Goal: Task Accomplishment & Management: Use online tool/utility

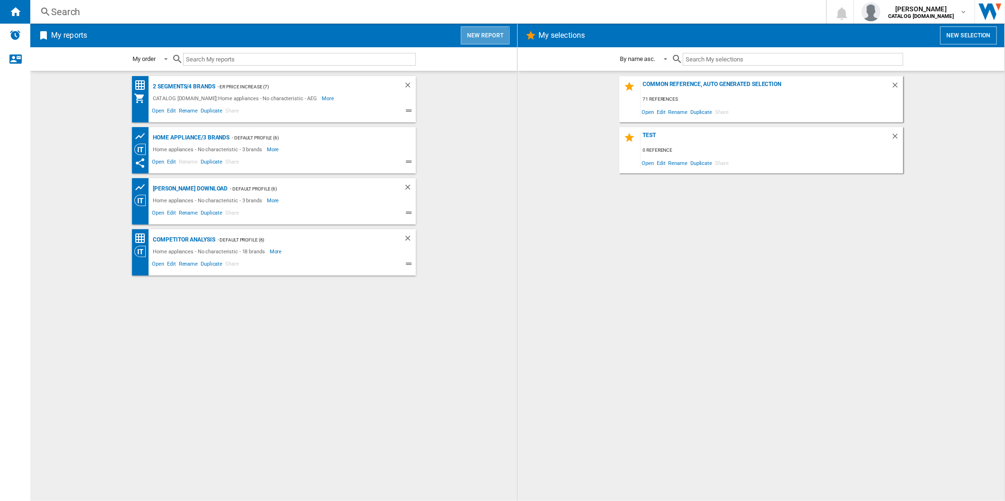
click at [470, 38] on button "New report" at bounding box center [485, 35] width 49 height 18
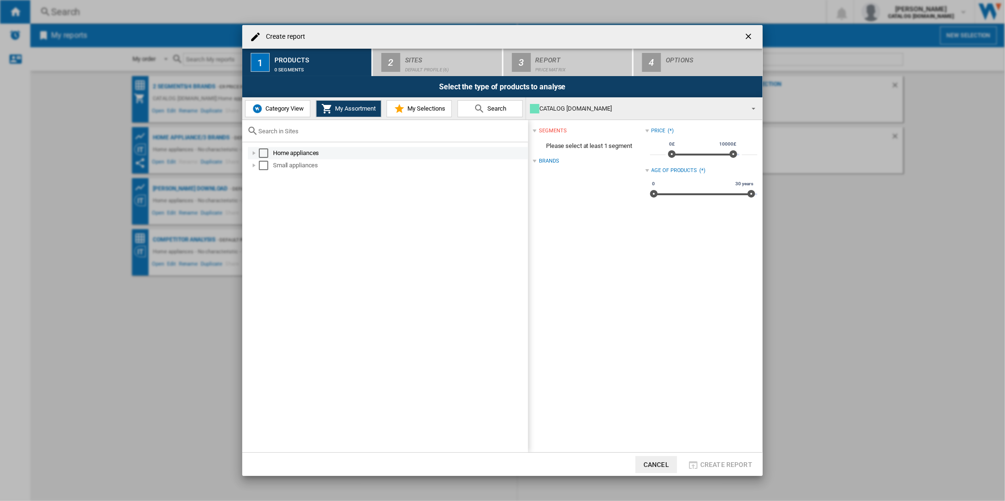
click at [261, 153] on div "Select" at bounding box center [263, 153] width 9 height 9
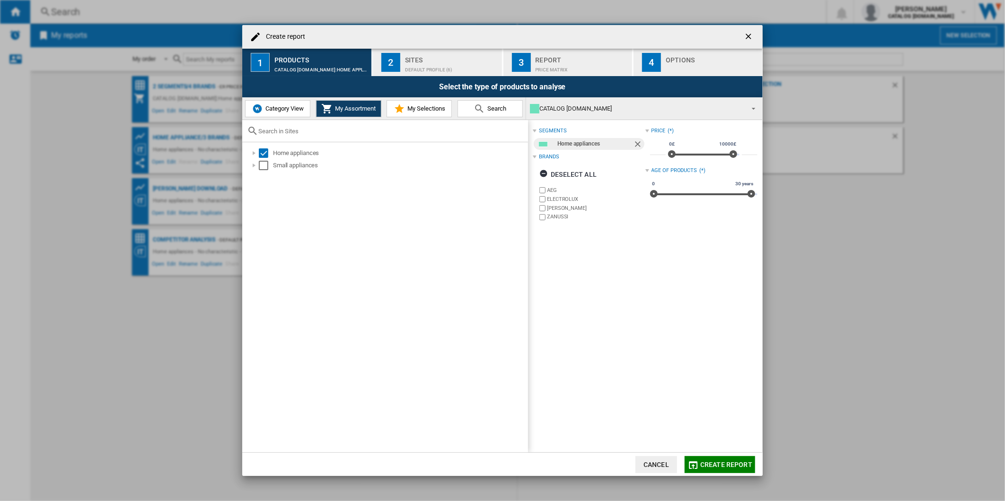
click at [571, 198] on label "ELECTROLUX" at bounding box center [596, 199] width 98 height 7
click at [562, 209] on label "[PERSON_NAME]" at bounding box center [596, 208] width 98 height 7
click at [559, 216] on label "ZANUSSI" at bounding box center [596, 216] width 98 height 7
click at [429, 70] on div "Default profile (6)" at bounding box center [451, 67] width 93 height 10
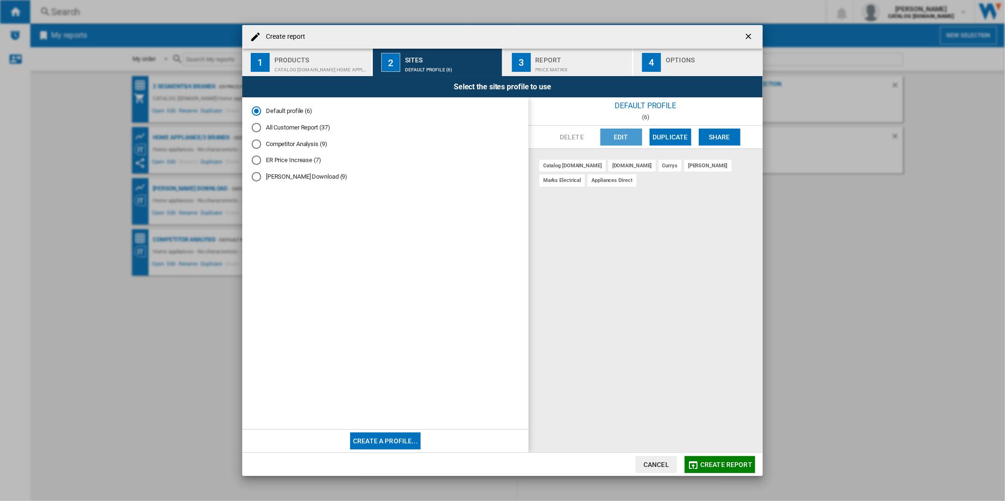
click at [613, 135] on button "Edit" at bounding box center [621, 137] width 42 height 17
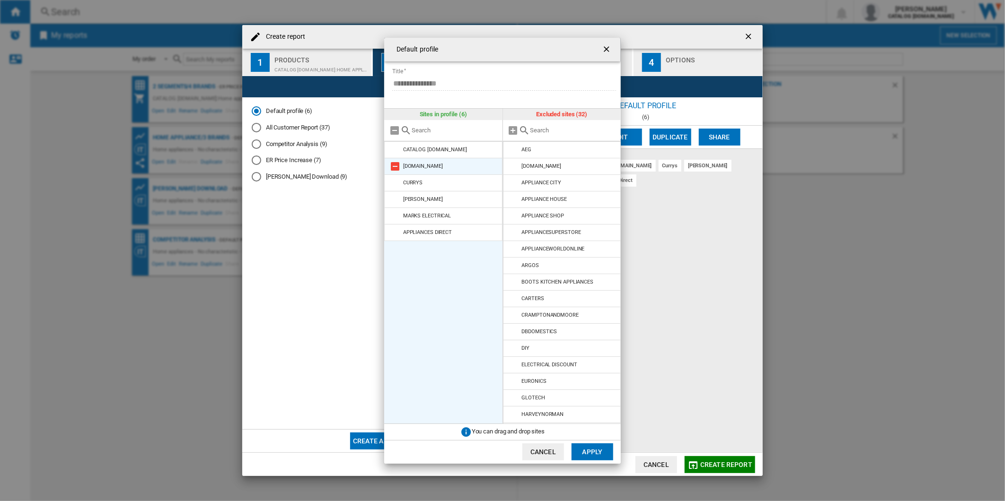
click at [394, 164] on md-icon at bounding box center [394, 166] width 11 height 11
click at [394, 177] on md-icon at bounding box center [394, 182] width 11 height 11
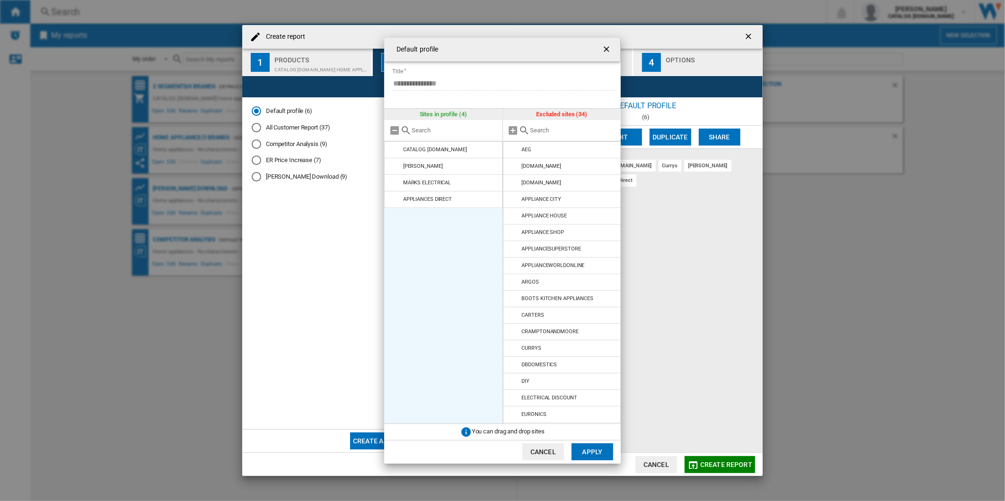
click at [394, 164] on md-icon at bounding box center [394, 166] width 11 height 11
click at [394, 177] on md-icon at bounding box center [394, 182] width 11 height 11
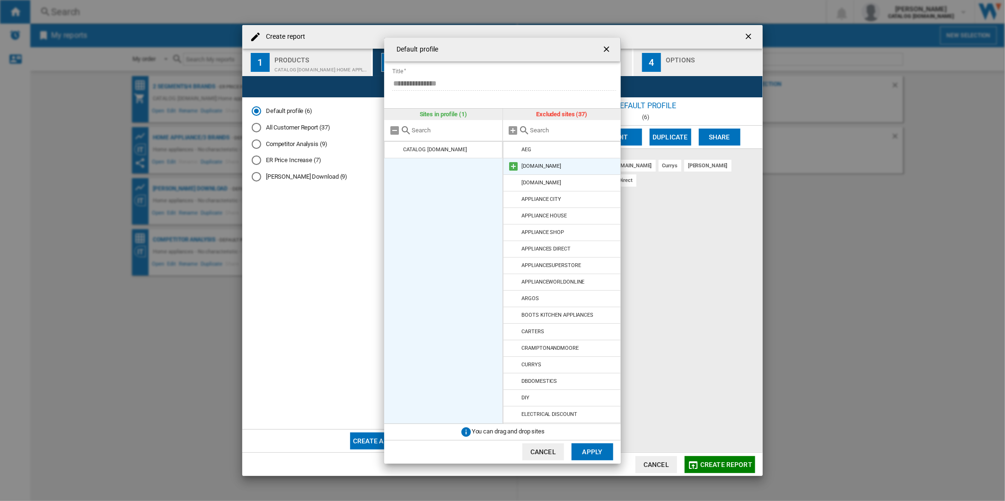
click at [514, 166] on md-icon at bounding box center [513, 166] width 11 height 11
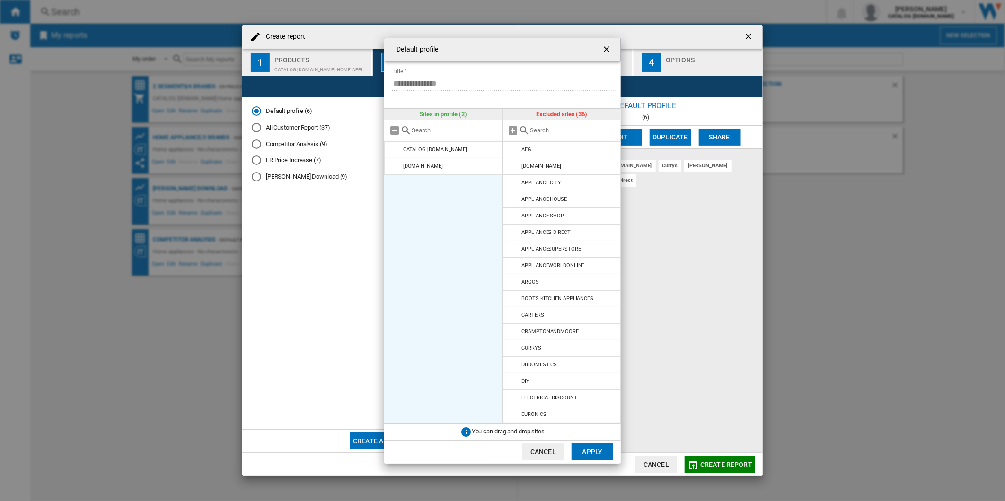
click at [599, 446] on button "Apply" at bounding box center [592, 452] width 42 height 17
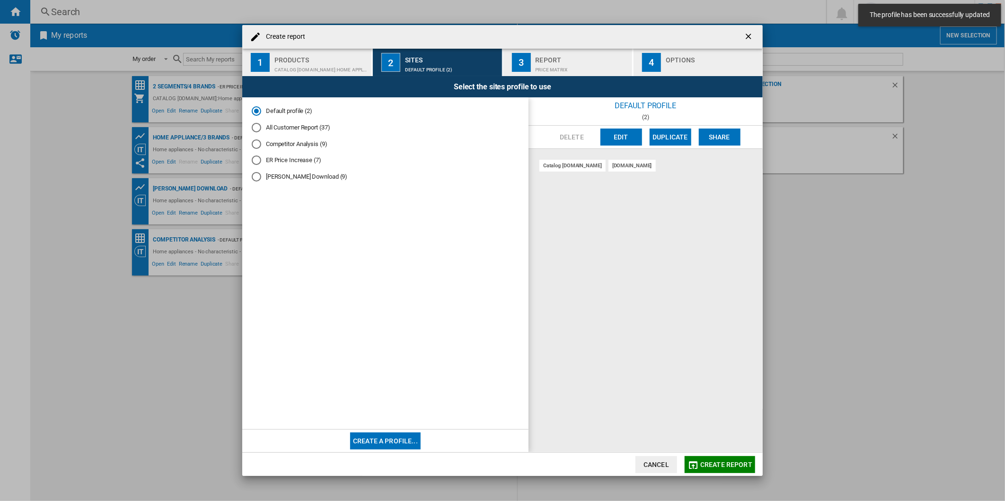
click at [561, 68] on div "Price Matrix" at bounding box center [581, 67] width 93 height 10
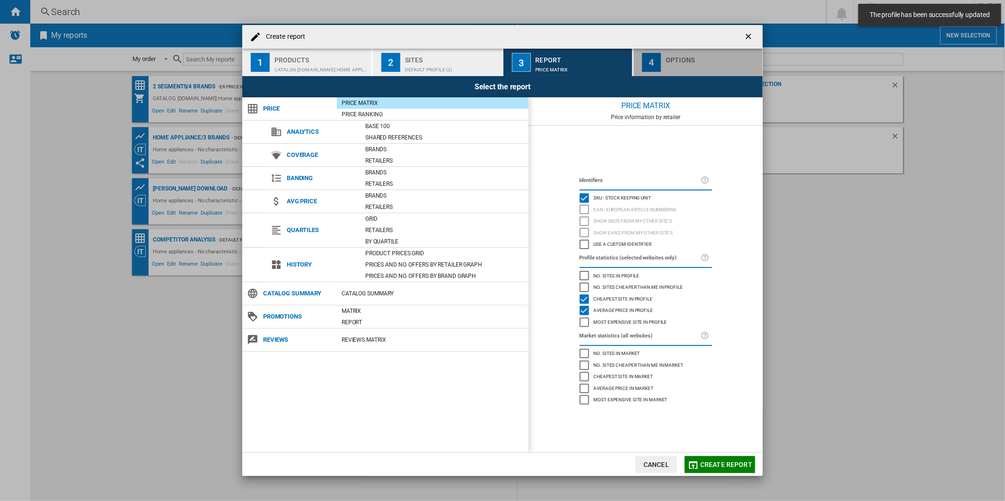
click at [692, 63] on div "button" at bounding box center [711, 67] width 93 height 10
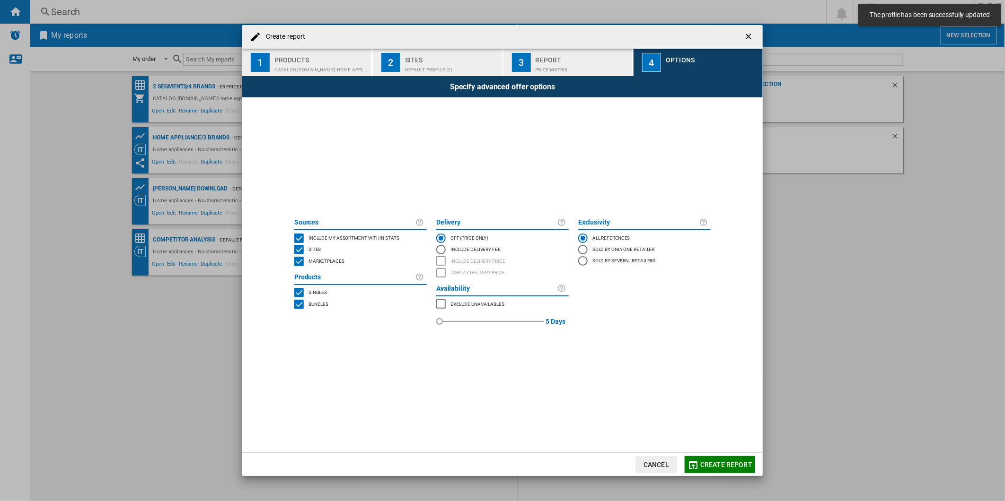
click at [717, 476] on md-dialog-actions "Cancel Create report" at bounding box center [502, 465] width 520 height 24
click at [718, 469] on button "Create report" at bounding box center [719, 464] width 70 height 17
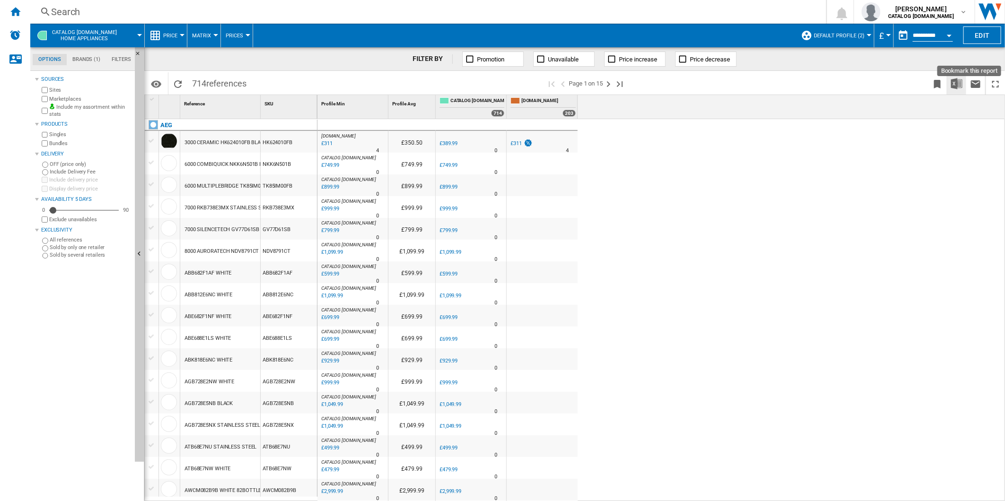
click at [953, 81] on img "Download in Excel" at bounding box center [956, 83] width 11 height 11
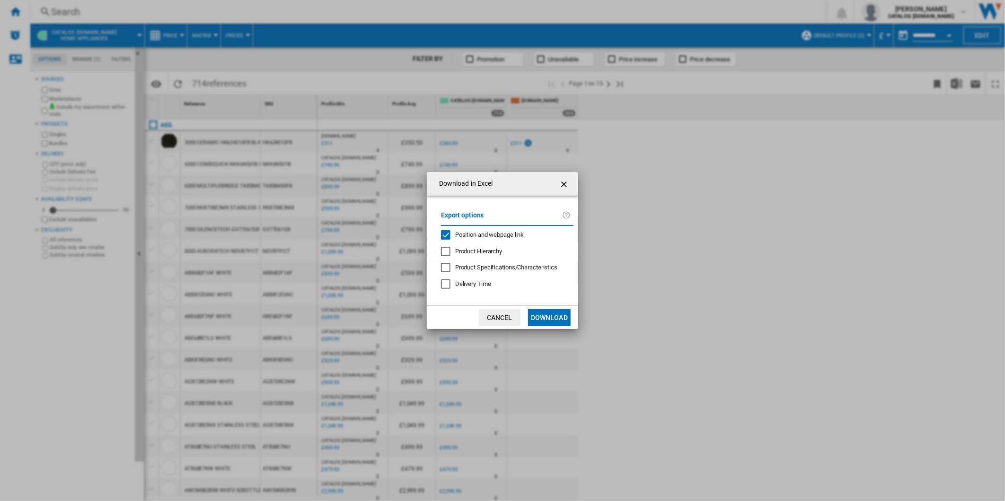
click at [479, 225] on label "Export options" at bounding box center [501, 218] width 121 height 17
click at [474, 234] on span "Position and webpage link" at bounding box center [489, 234] width 69 height 7
click at [537, 311] on button "Download" at bounding box center [549, 317] width 43 height 17
